Goal: Task Accomplishment & Management: Complete application form

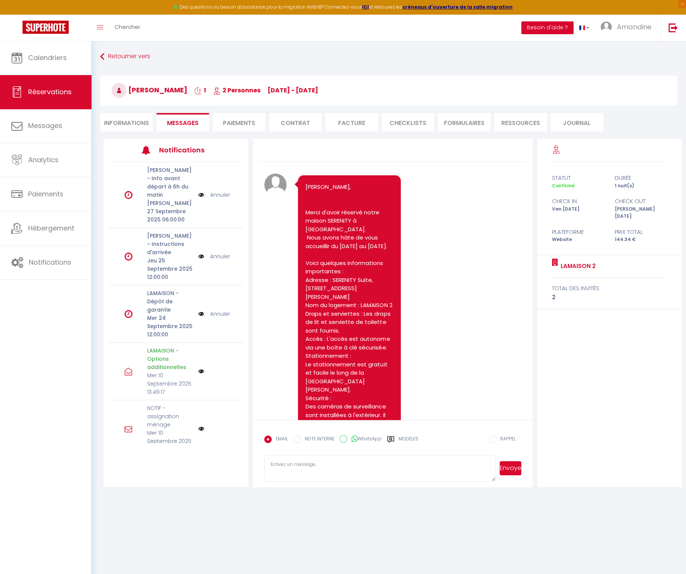
scroll to position [701, 0]
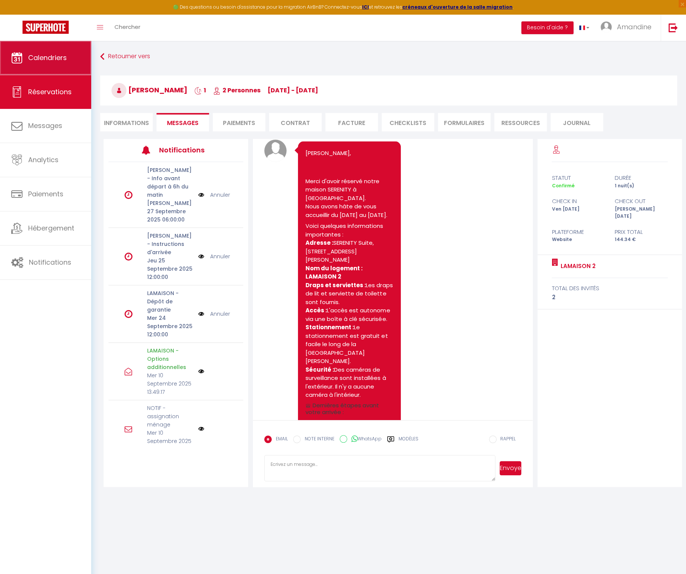
click at [59, 60] on span "Calendriers" at bounding box center [47, 57] width 39 height 9
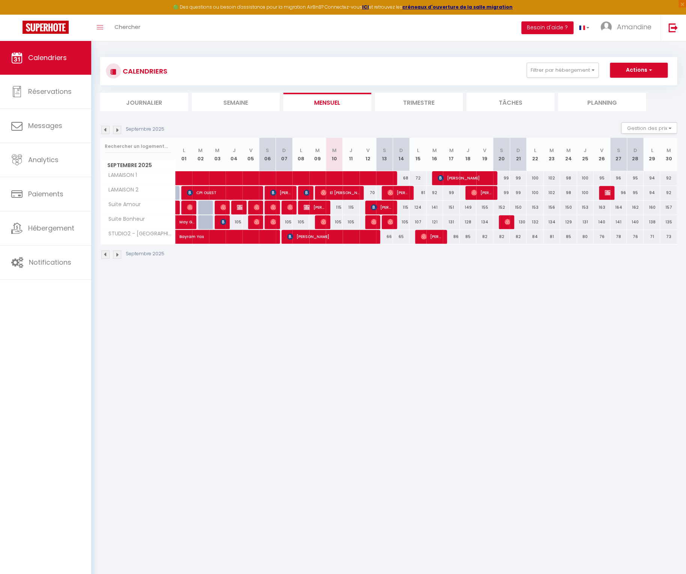
click at [482, 193] on span "[PERSON_NAME]" at bounding box center [482, 192] width 23 height 14
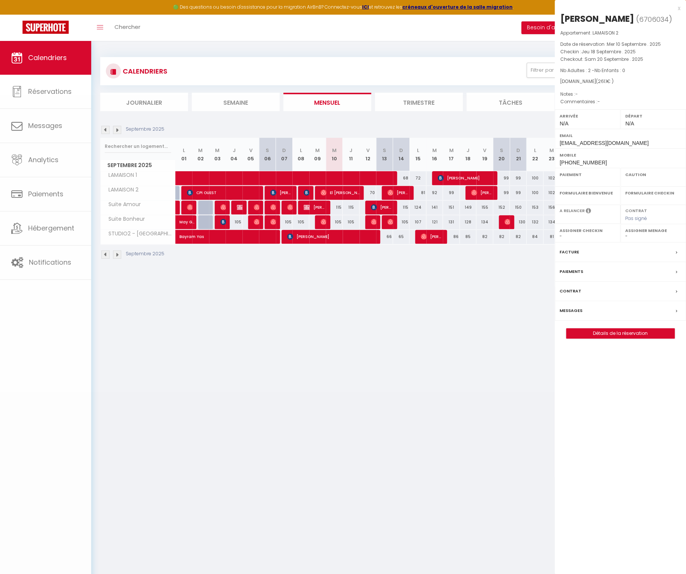
select select "OK"
select select "0"
select select "1"
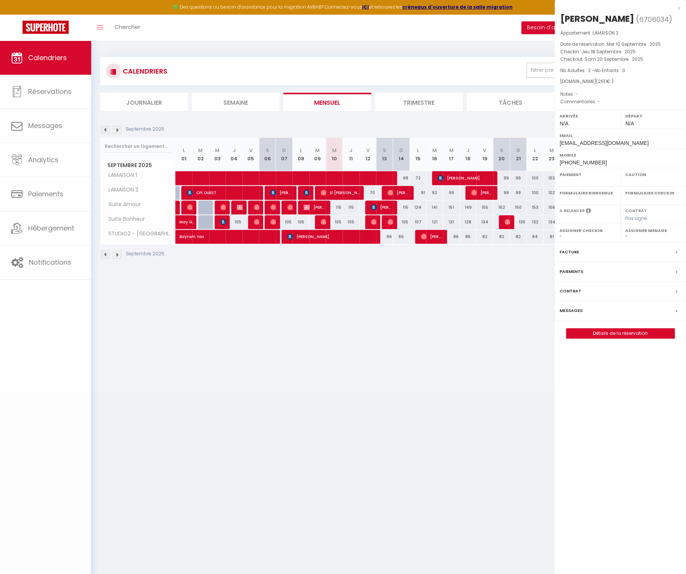
select select
select select "32010"
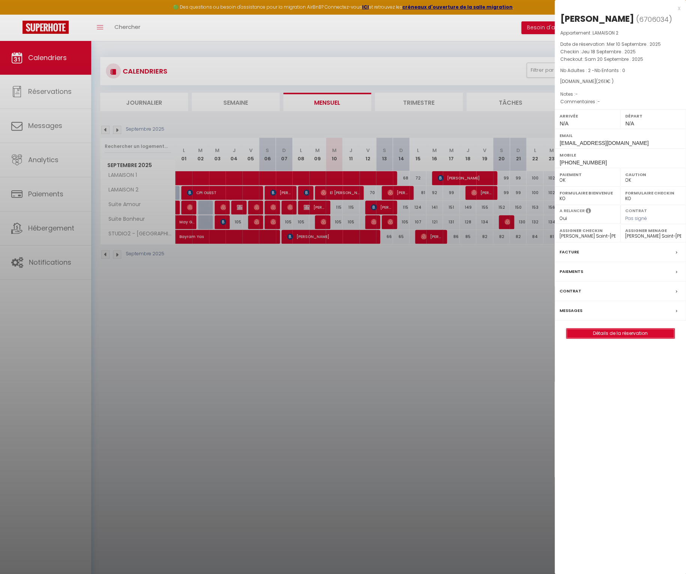
click at [629, 336] on link "Détails de la réservation" at bounding box center [621, 334] width 108 height 10
select select
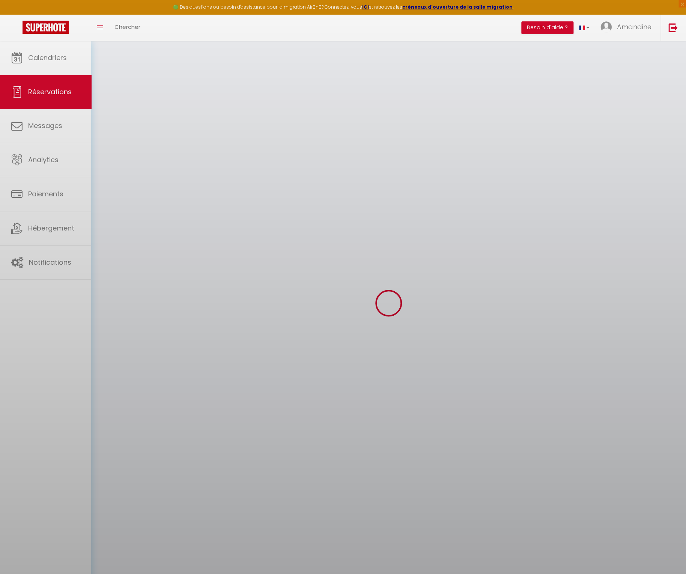
select select
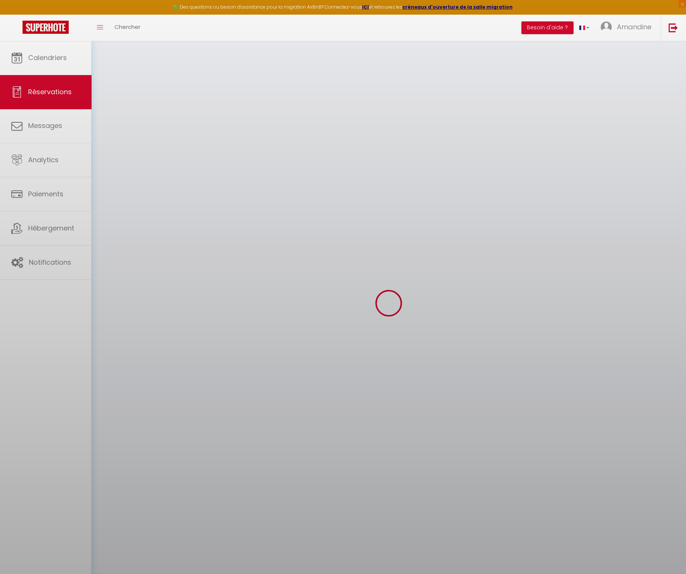
select select
checkbox input "false"
select select
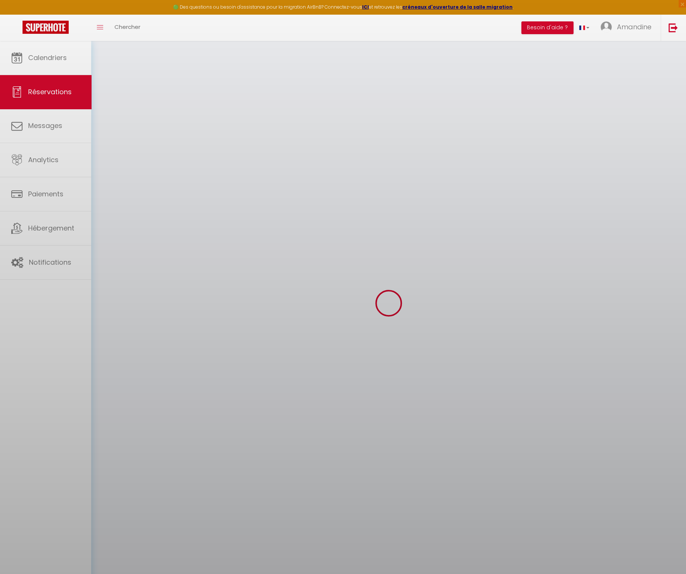
select select
checkbox input "false"
select select
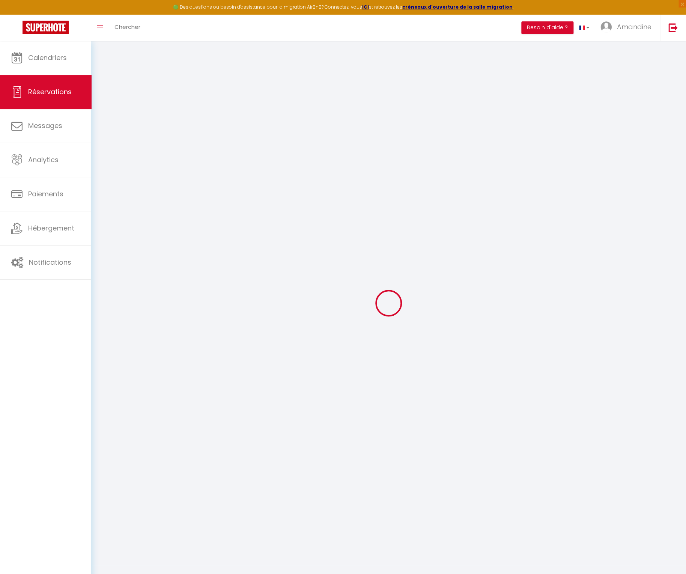
type input "Oriana"
type input "[PERSON_NAME]"
type input "[EMAIL_ADDRESS][DOMAIN_NAME]"
type input "[PHONE_NUMBER]"
select select
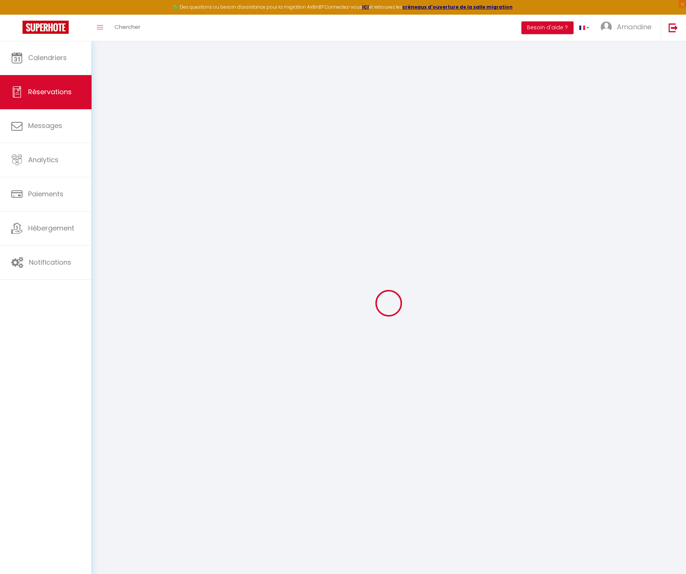
type input "46.440000000000005"
select select "48468"
select select "1"
select select
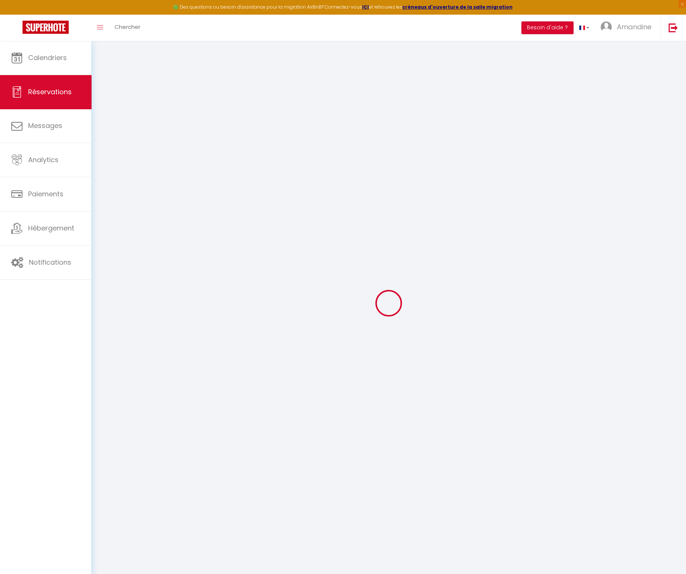
type input "2"
select select "12"
select select
type input "211"
checkbox input "false"
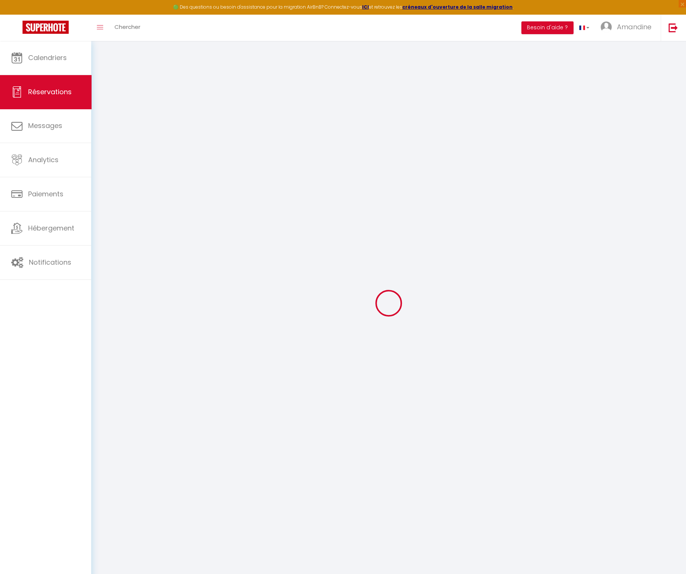
type input "0"
select select "1"
type input "0"
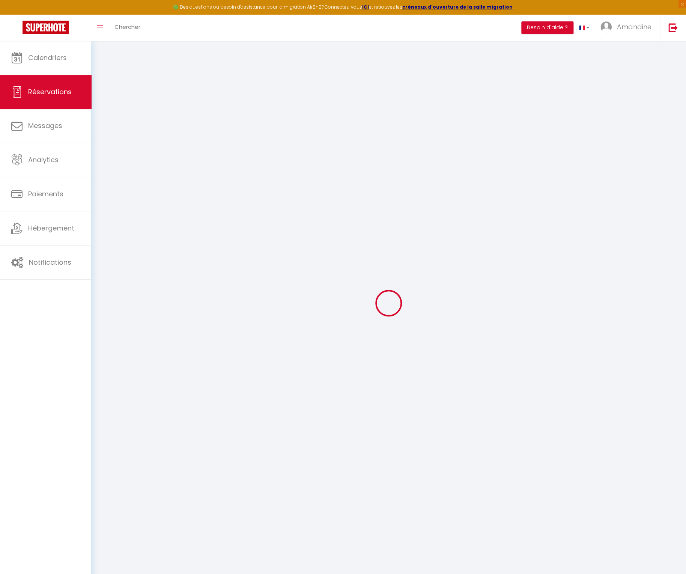
select select
select select "15"
checkbox input "false"
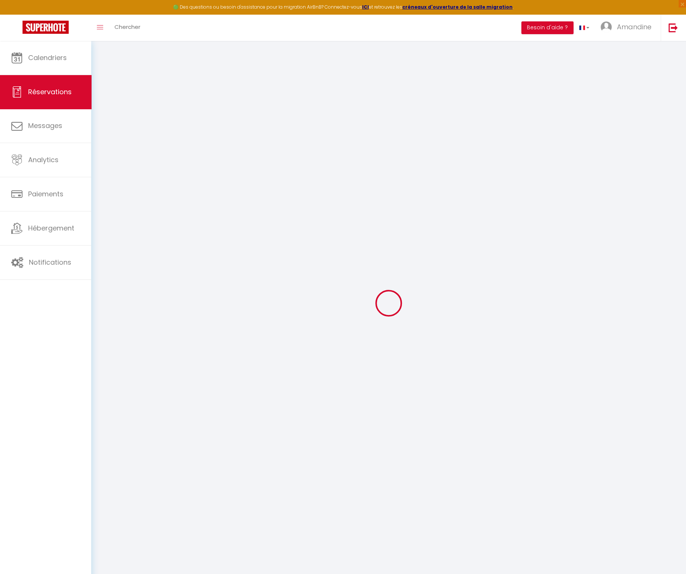
select select
checkbox input "false"
select select
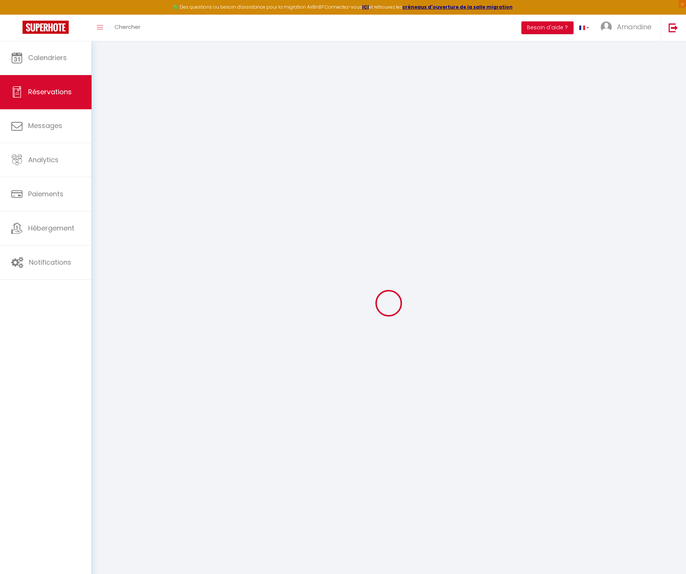
select select
checkbox input "false"
select select
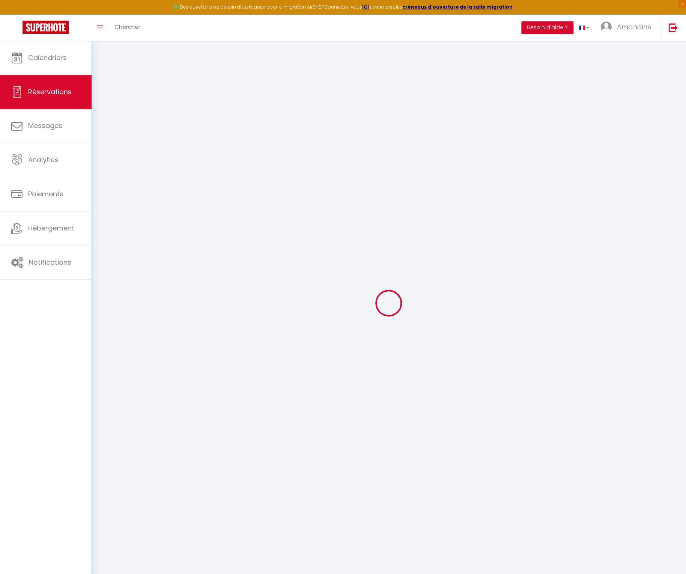
select select
checkbox input "false"
select select
type input "38"
type input "12.1"
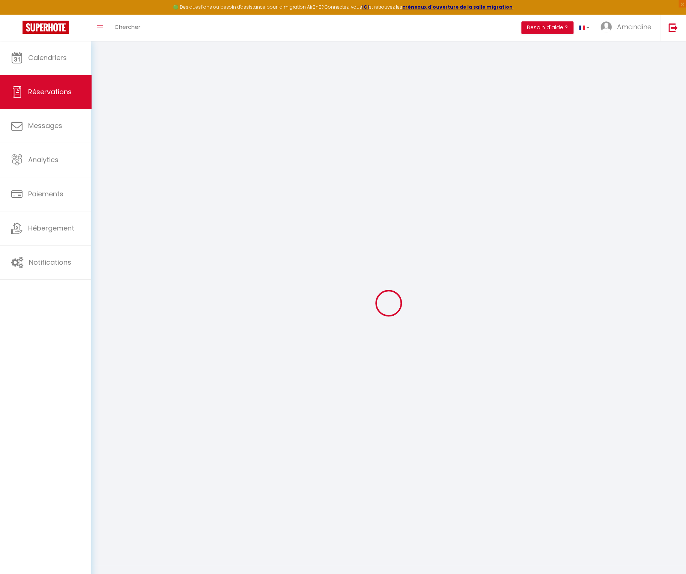
select select
checkbox input "false"
select select
checkbox input "false"
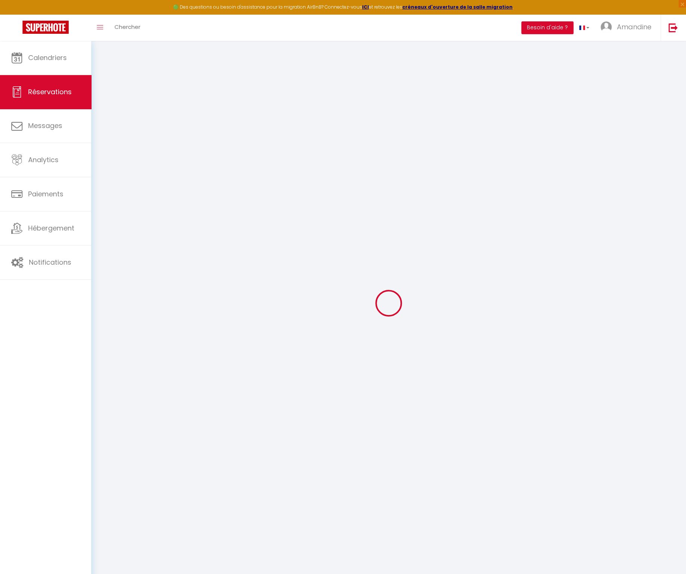
select select
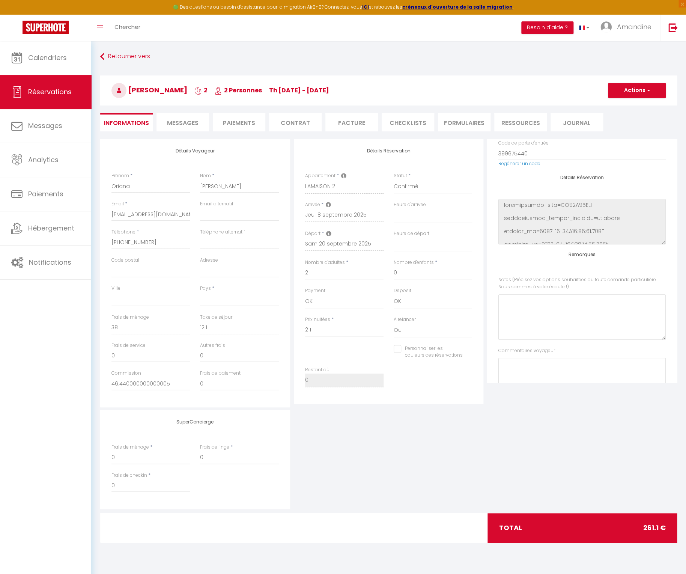
scroll to position [132, 0]
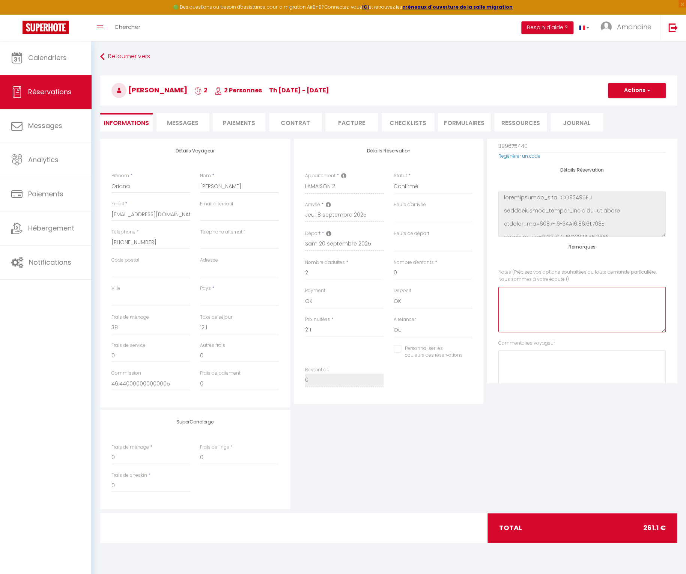
click at [546, 308] on \!\)0 at bounding box center [582, 309] width 167 height 45
type \!\)0 "chien"
click at [636, 92] on button "Actions" at bounding box center [637, 90] width 58 height 15
click at [633, 107] on link "Enregistrer" at bounding box center [629, 107] width 59 height 10
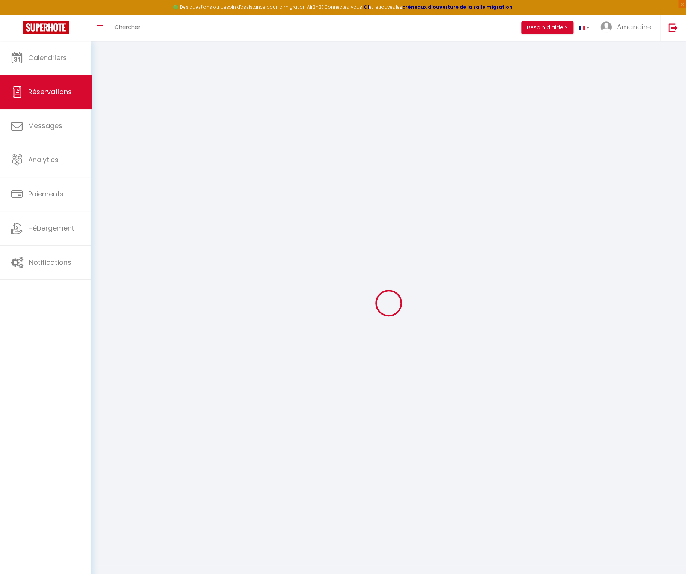
select select "not_cancelled"
